Goal: Information Seeking & Learning: Learn about a topic

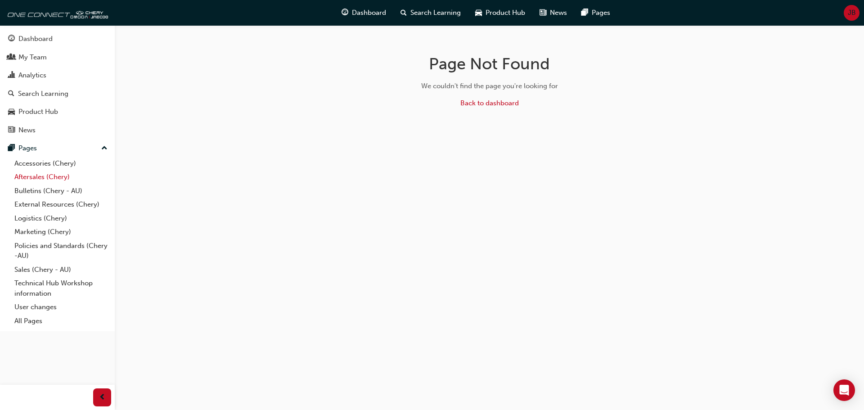
click at [48, 176] on link "Aftersales (Chery)" at bounding box center [61, 177] width 100 height 14
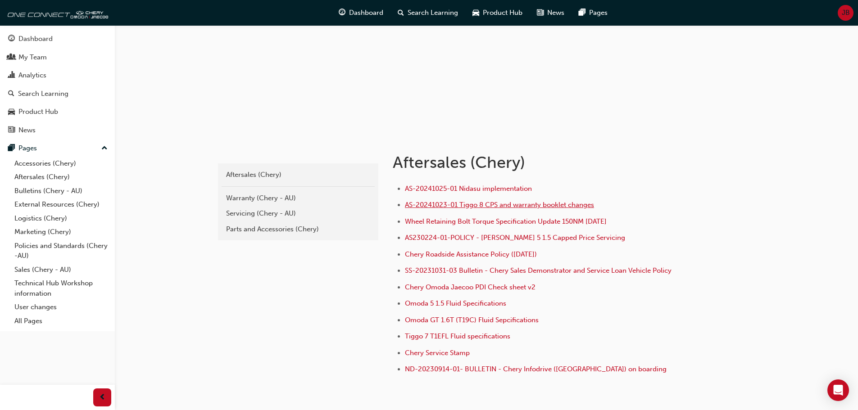
scroll to position [90, 0]
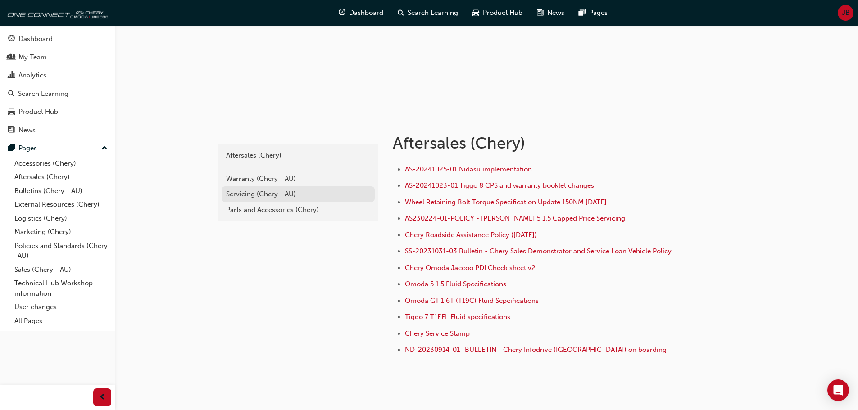
click at [264, 195] on div "Servicing (Chery - AU)" at bounding box center [298, 194] width 144 height 10
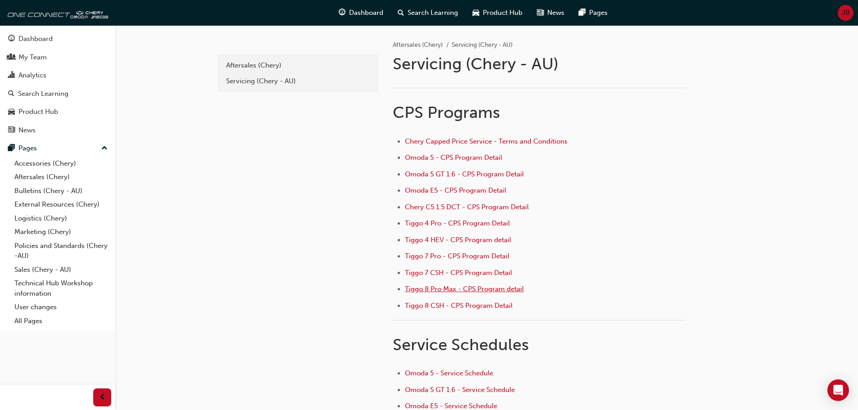
click at [460, 290] on span "Tiggo 8 Pro Max - CPS Program detail" at bounding box center [464, 289] width 119 height 8
